Goal: Check status: Check status

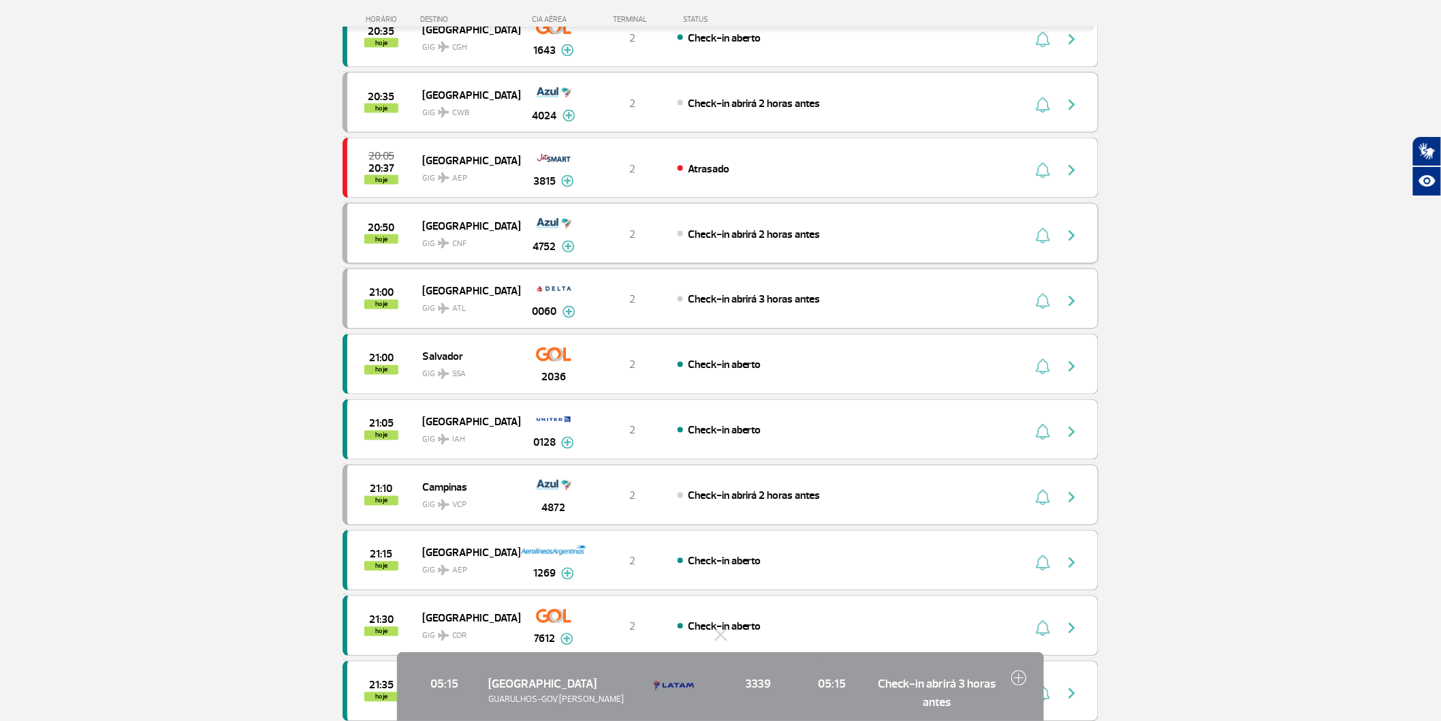
scroll to position [832, 0]
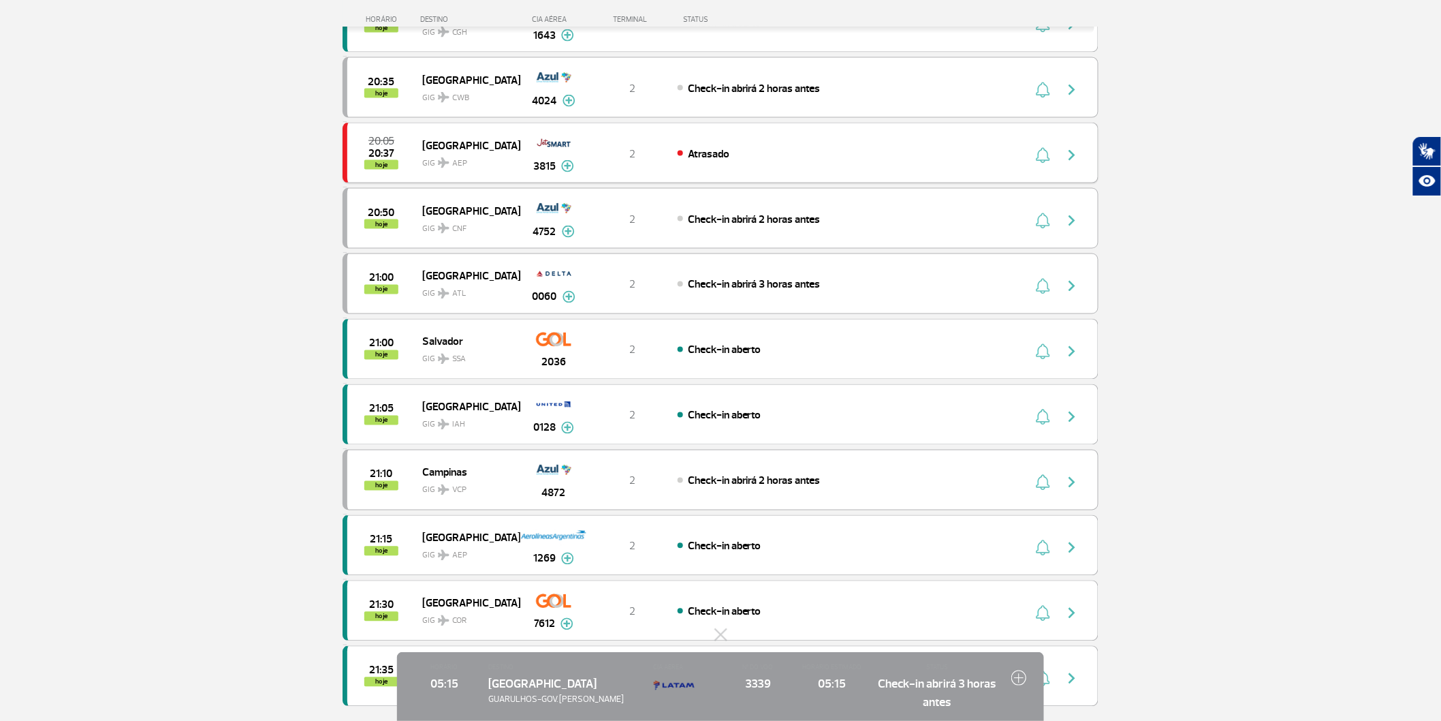
click at [1073, 163] on img "button" at bounding box center [1072, 155] width 16 height 16
click at [1018, 670] on img at bounding box center [1019, 678] width 16 height 16
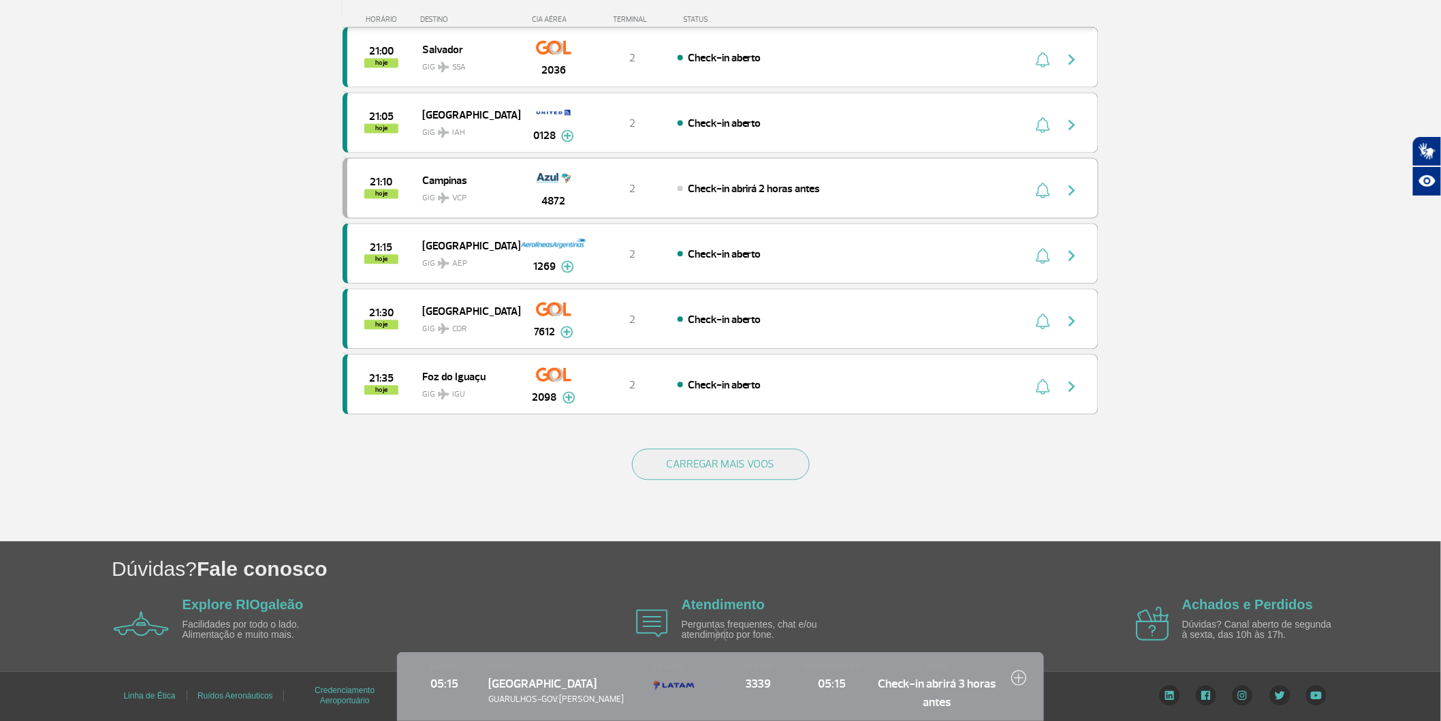
scroll to position [1227, 0]
click at [782, 467] on button "CARREGAR MAIS VOOS" at bounding box center [721, 463] width 178 height 31
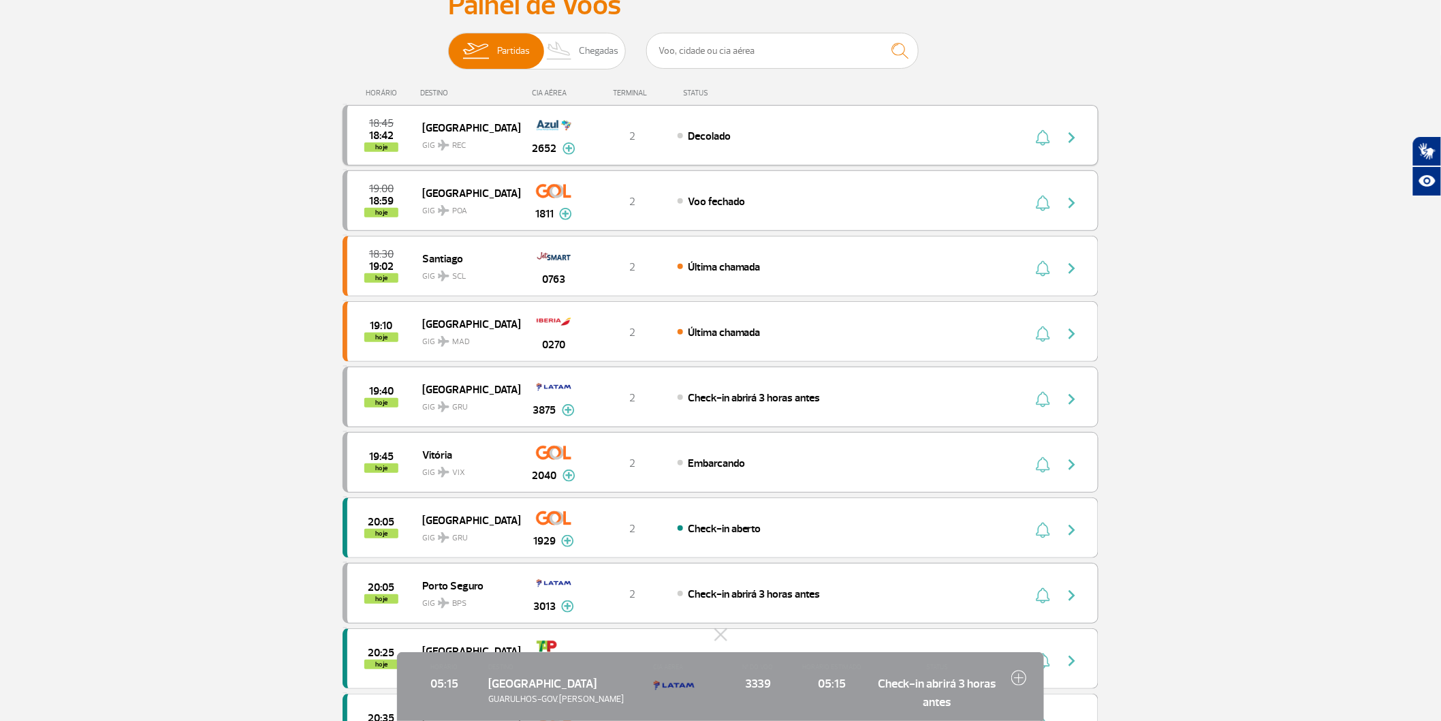
scroll to position [151, 0]
